Goal: Navigation & Orientation: Go to known website

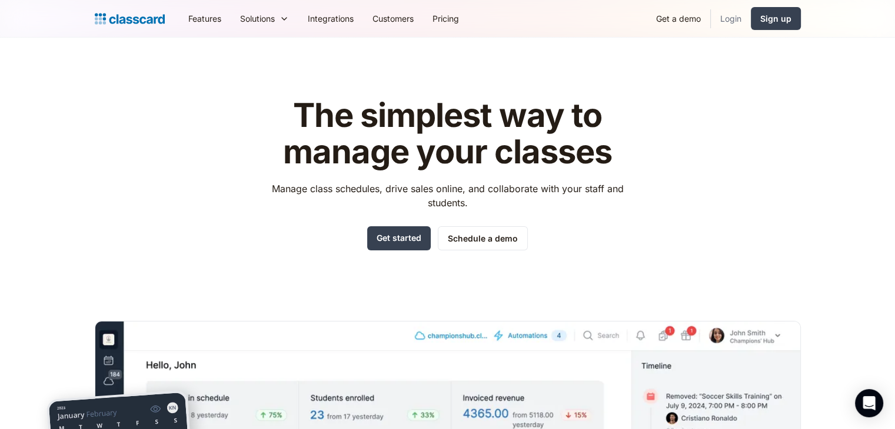
click at [731, 18] on link "Login" at bounding box center [731, 18] width 40 height 26
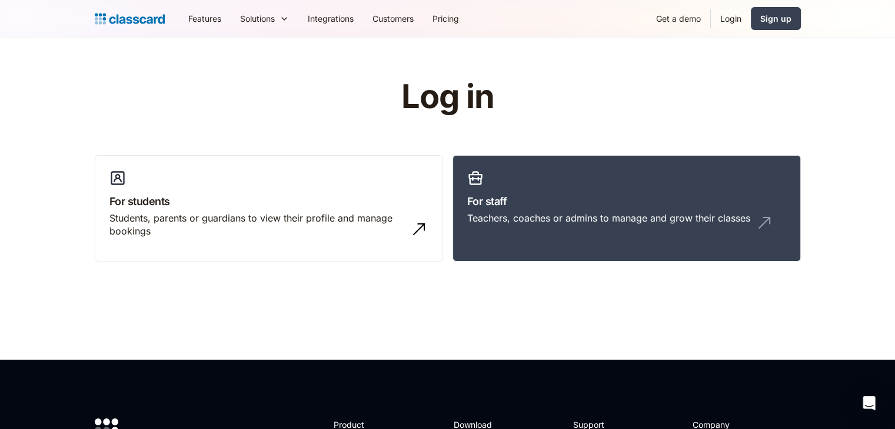
click at [731, 18] on link "Login" at bounding box center [731, 18] width 40 height 26
click at [630, 217] on div "Teachers, coaches or admins to manage and grow their classes" at bounding box center [608, 218] width 283 height 13
